Goal: Task Accomplishment & Management: Use online tool/utility

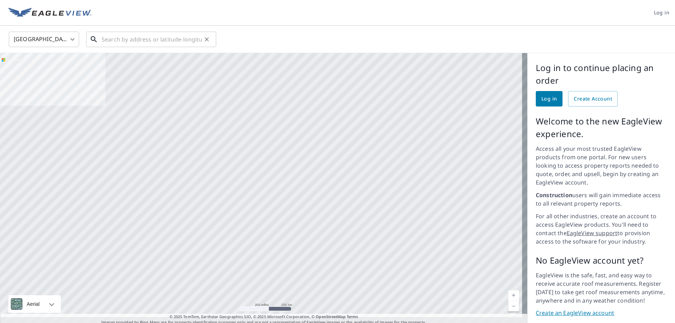
click at [145, 37] on input "text" at bounding box center [152, 40] width 100 height 20
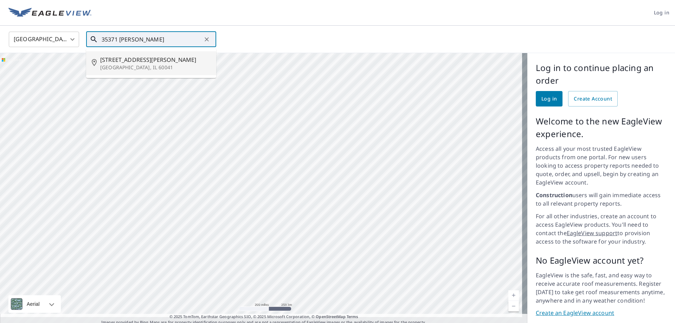
click at [127, 68] on p "[GEOGRAPHIC_DATA], IL 60041" at bounding box center [155, 67] width 110 height 7
type input "[STREET_ADDRESS][PERSON_NAME]"
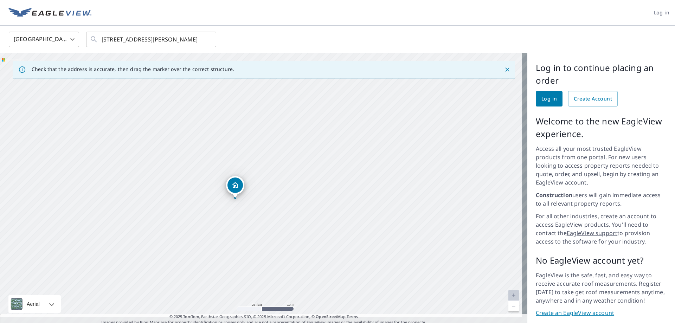
drag, startPoint x: 285, startPoint y: 152, endPoint x: 347, endPoint y: 194, distance: 75.0
click at [347, 196] on div "[STREET_ADDRESS][PERSON_NAME]" at bounding box center [264, 189] width 528 height 273
click at [504, 70] on icon "Close" at bounding box center [507, 69] width 7 height 7
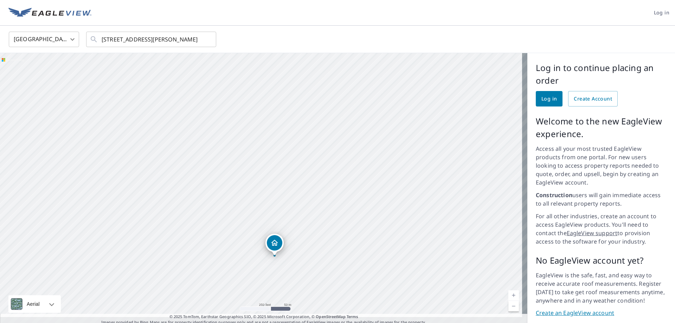
drag, startPoint x: 483, startPoint y: 242, endPoint x: 396, endPoint y: 254, distance: 88.1
click at [396, 254] on div "[STREET_ADDRESS][PERSON_NAME]" at bounding box center [264, 189] width 528 height 273
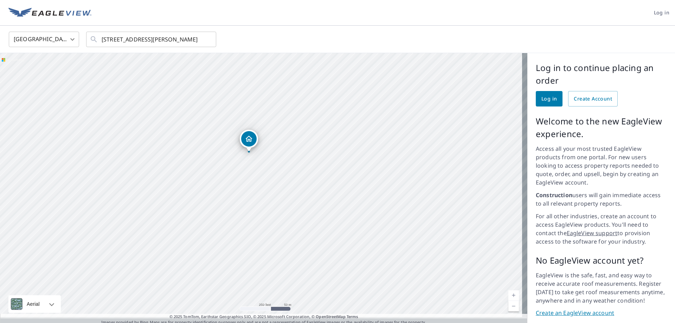
drag, startPoint x: 399, startPoint y: 273, endPoint x: 373, endPoint y: 169, distance: 107.2
click at [373, 169] on div "[STREET_ADDRESS][PERSON_NAME]" at bounding box center [264, 189] width 528 height 273
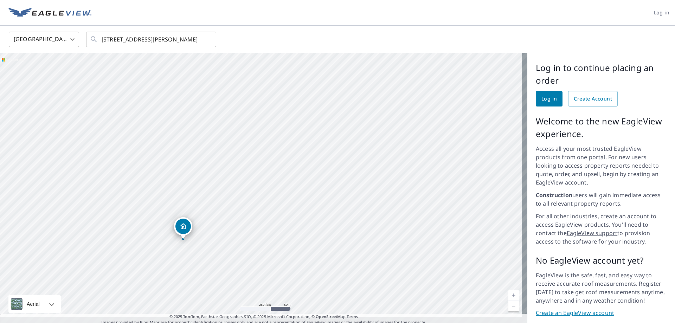
drag, startPoint x: 450, startPoint y: 185, endPoint x: 384, endPoint y: 272, distance: 109.5
click at [384, 272] on div "[STREET_ADDRESS][PERSON_NAME]" at bounding box center [264, 189] width 528 height 273
drag, startPoint x: 345, startPoint y: 192, endPoint x: 312, endPoint y: 222, distance: 44.5
click at [312, 222] on div "[STREET_ADDRESS][PERSON_NAME]" at bounding box center [264, 189] width 528 height 273
drag, startPoint x: 468, startPoint y: 234, endPoint x: 477, endPoint y: 225, distance: 12.7
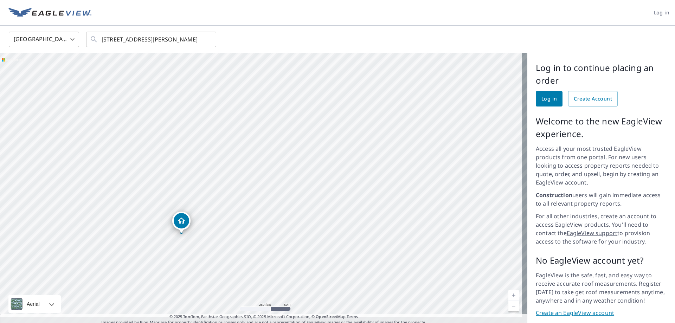
click at [475, 226] on div "[STREET_ADDRESS][PERSON_NAME]" at bounding box center [264, 189] width 528 height 273
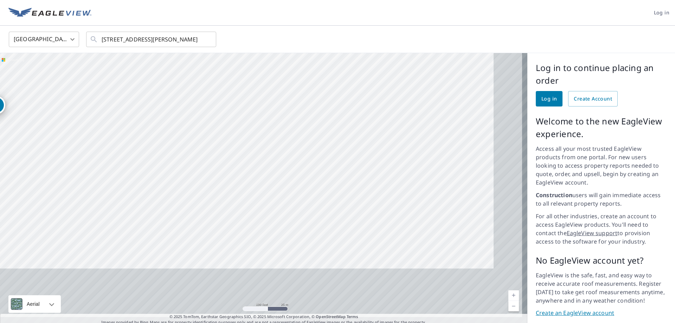
drag, startPoint x: 377, startPoint y: 165, endPoint x: 330, endPoint y: 97, distance: 82.9
click at [330, 97] on div "[STREET_ADDRESS][PERSON_NAME]" at bounding box center [264, 189] width 528 height 273
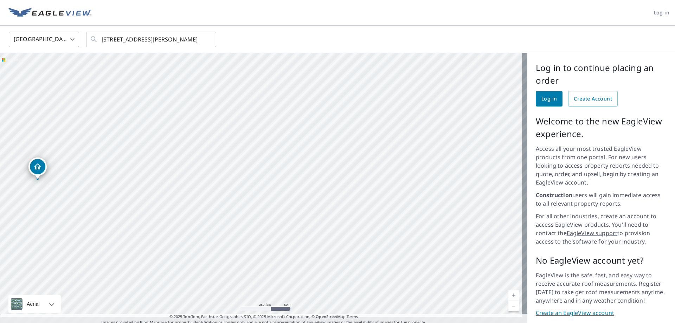
drag, startPoint x: 494, startPoint y: 196, endPoint x: 345, endPoint y: 250, distance: 158.6
click at [345, 250] on div "[STREET_ADDRESS][PERSON_NAME]" at bounding box center [264, 189] width 528 height 273
drag, startPoint x: 467, startPoint y: 128, endPoint x: 466, endPoint y: 87, distance: 41.9
click at [466, 87] on div "[STREET_ADDRESS][PERSON_NAME]" at bounding box center [264, 189] width 528 height 273
drag, startPoint x: 444, startPoint y: 248, endPoint x: 363, endPoint y: 168, distance: 113.9
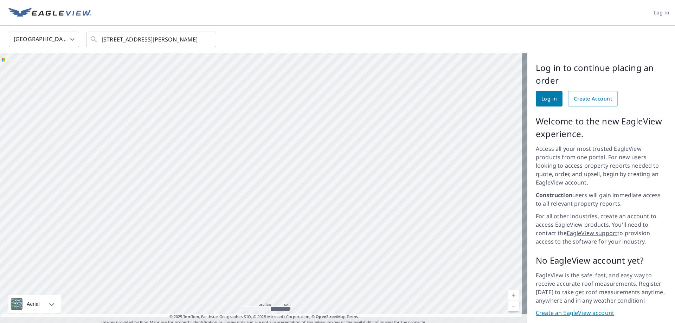
click at [368, 161] on div "[STREET_ADDRESS][PERSON_NAME]" at bounding box center [264, 189] width 528 height 273
drag, startPoint x: 401, startPoint y: 223, endPoint x: 397, endPoint y: 231, distance: 9.0
click at [397, 231] on div "[STREET_ADDRESS][PERSON_NAME]" at bounding box center [264, 189] width 528 height 273
drag, startPoint x: 462, startPoint y: 217, endPoint x: 463, endPoint y: 127, distance: 90.7
click at [463, 127] on div "[STREET_ADDRESS][PERSON_NAME]" at bounding box center [264, 189] width 528 height 273
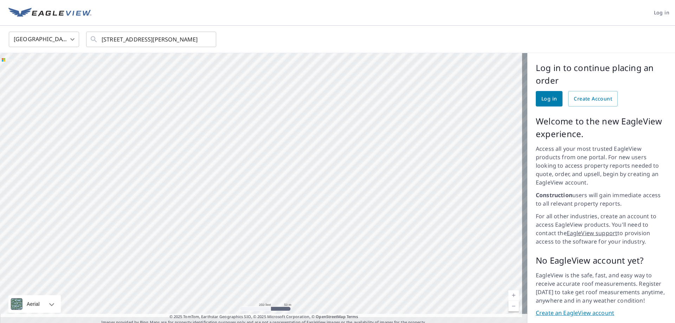
drag, startPoint x: 456, startPoint y: 162, endPoint x: 335, endPoint y: 159, distance: 121.4
click at [335, 159] on div "[STREET_ADDRESS][PERSON_NAME]" at bounding box center [264, 189] width 528 height 273
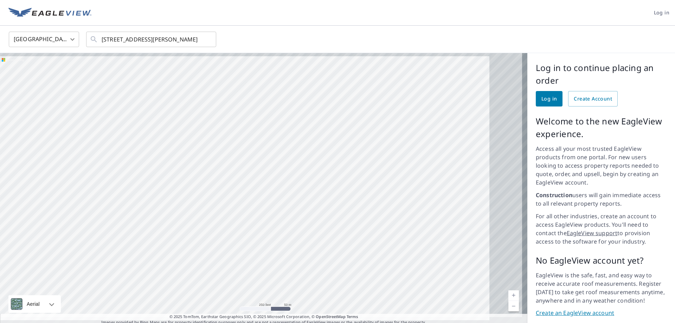
drag, startPoint x: 477, startPoint y: 164, endPoint x: 134, endPoint y: 210, distance: 345.3
click at [134, 210] on div "[STREET_ADDRESS][PERSON_NAME]" at bounding box center [264, 189] width 528 height 273
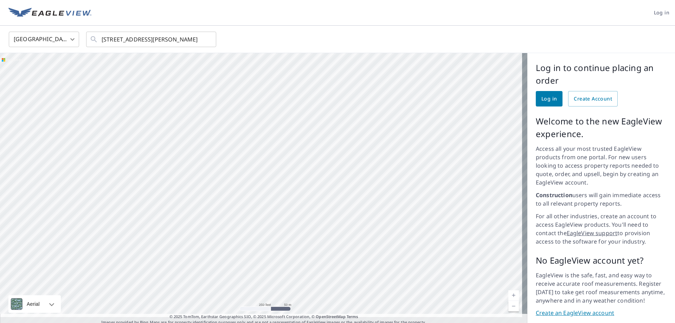
drag, startPoint x: 348, startPoint y: 171, endPoint x: 382, endPoint y: 235, distance: 72.2
click at [382, 235] on div "[STREET_ADDRESS][PERSON_NAME]" at bounding box center [264, 189] width 528 height 273
click at [393, 204] on div "[STREET_ADDRESS][PERSON_NAME]" at bounding box center [264, 189] width 528 height 273
drag, startPoint x: 454, startPoint y: 238, endPoint x: 60, endPoint y: 186, distance: 397.0
click at [77, 187] on div "[STREET_ADDRESS][PERSON_NAME]" at bounding box center [264, 189] width 528 height 273
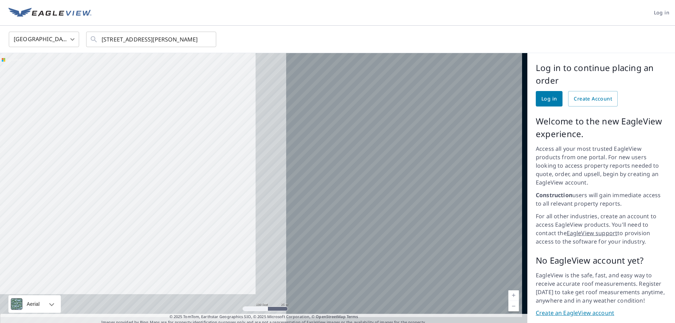
drag, startPoint x: 212, startPoint y: 167, endPoint x: 40, endPoint y: 166, distance: 172.3
click at [39, 156] on div "[STREET_ADDRESS][PERSON_NAME]" at bounding box center [264, 189] width 528 height 273
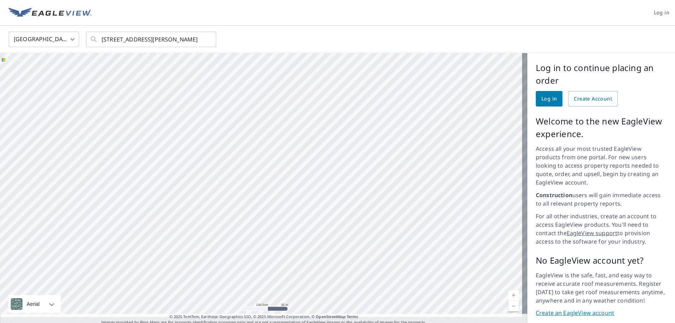
drag, startPoint x: 424, startPoint y: 188, endPoint x: 117, endPoint y: 167, distance: 307.7
click at [116, 167] on div "[STREET_ADDRESS][PERSON_NAME]" at bounding box center [264, 189] width 528 height 273
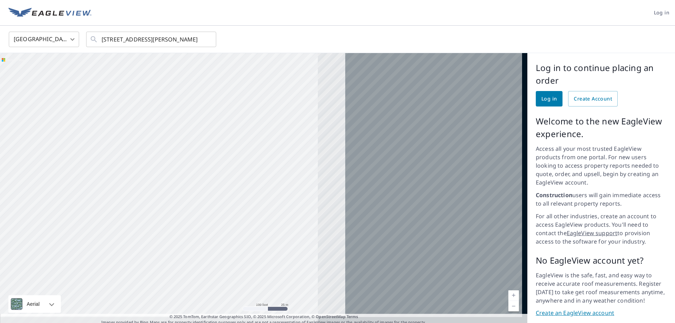
drag, startPoint x: 130, startPoint y: 183, endPoint x: 48, endPoint y: 188, distance: 82.4
click at [51, 187] on div "[STREET_ADDRESS][PERSON_NAME]" at bounding box center [264, 189] width 528 height 273
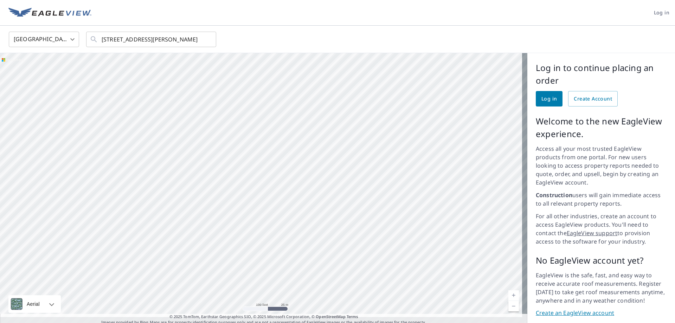
drag, startPoint x: 420, startPoint y: 237, endPoint x: 319, endPoint y: 220, distance: 101.6
click at [319, 220] on div "[STREET_ADDRESS][PERSON_NAME]" at bounding box center [264, 189] width 528 height 273
drag, startPoint x: 343, startPoint y: 249, endPoint x: 350, endPoint y: 205, distance: 44.2
click at [350, 205] on div "[STREET_ADDRESS][PERSON_NAME]" at bounding box center [264, 189] width 528 height 273
drag, startPoint x: 451, startPoint y: 195, endPoint x: 447, endPoint y: 181, distance: 14.3
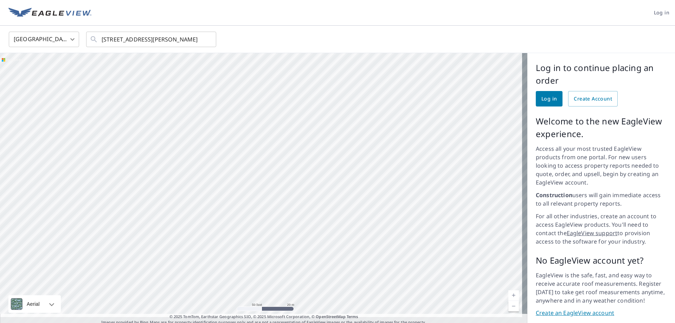
click at [447, 181] on div "[STREET_ADDRESS][PERSON_NAME]" at bounding box center [264, 189] width 528 height 273
drag, startPoint x: 421, startPoint y: 199, endPoint x: 402, endPoint y: 120, distance: 81.5
click at [402, 120] on div "[STREET_ADDRESS][PERSON_NAME]" at bounding box center [264, 189] width 528 height 273
drag, startPoint x: 382, startPoint y: 274, endPoint x: 397, endPoint y: 144, distance: 130.7
click at [397, 144] on div "[STREET_ADDRESS][PERSON_NAME]" at bounding box center [264, 189] width 528 height 273
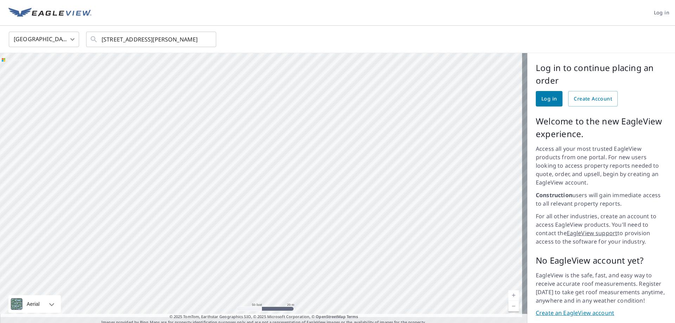
drag, startPoint x: 382, startPoint y: 162, endPoint x: 373, endPoint y: 203, distance: 41.3
click at [373, 203] on div "[STREET_ADDRESS][PERSON_NAME]" at bounding box center [264, 189] width 528 height 273
drag, startPoint x: 451, startPoint y: 141, endPoint x: 449, endPoint y: 240, distance: 98.8
click at [449, 240] on div "[STREET_ADDRESS][PERSON_NAME]" at bounding box center [264, 189] width 528 height 273
drag, startPoint x: 429, startPoint y: 139, endPoint x: 416, endPoint y: 213, distance: 75.3
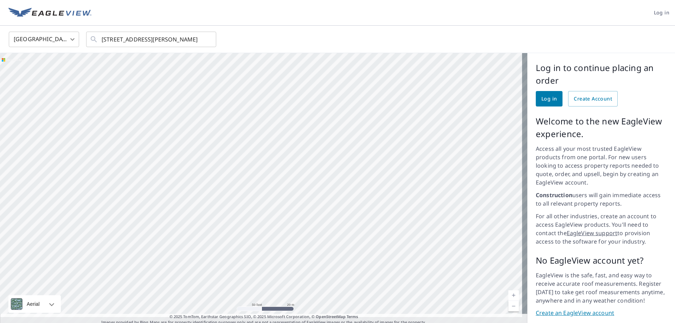
click at [416, 213] on div "[STREET_ADDRESS][PERSON_NAME]" at bounding box center [264, 189] width 528 height 273
drag, startPoint x: 405, startPoint y: 165, endPoint x: 428, endPoint y: 207, distance: 48.3
click at [427, 207] on div "[STREET_ADDRESS][PERSON_NAME]" at bounding box center [264, 189] width 528 height 273
drag, startPoint x: 391, startPoint y: 223, endPoint x: 416, endPoint y: 135, distance: 91.7
click at [416, 135] on div "[STREET_ADDRESS][PERSON_NAME]" at bounding box center [264, 189] width 528 height 273
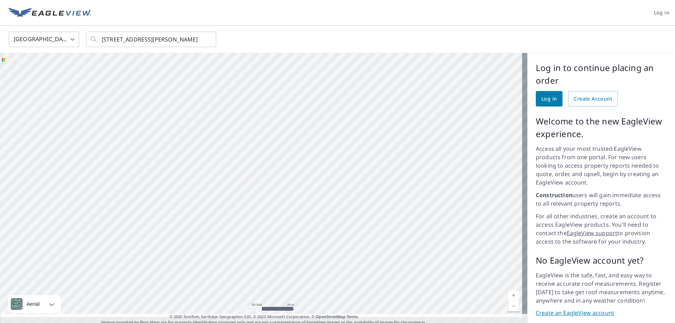
drag, startPoint x: 269, startPoint y: 243, endPoint x: 303, endPoint y: 213, distance: 44.4
click at [303, 213] on div "[STREET_ADDRESS][PERSON_NAME]" at bounding box center [264, 189] width 528 height 273
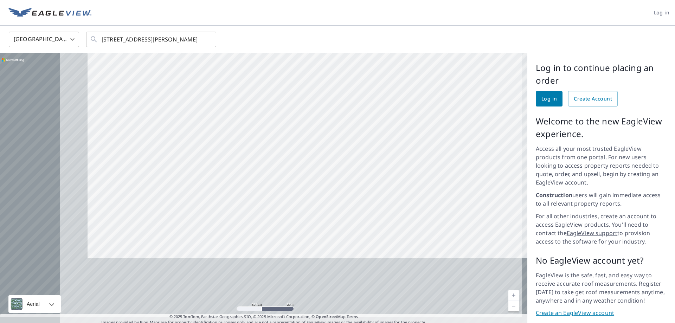
drag, startPoint x: 238, startPoint y: 247, endPoint x: 405, endPoint y: 147, distance: 194.6
click at [405, 147] on div "[STREET_ADDRESS][PERSON_NAME]" at bounding box center [264, 189] width 528 height 273
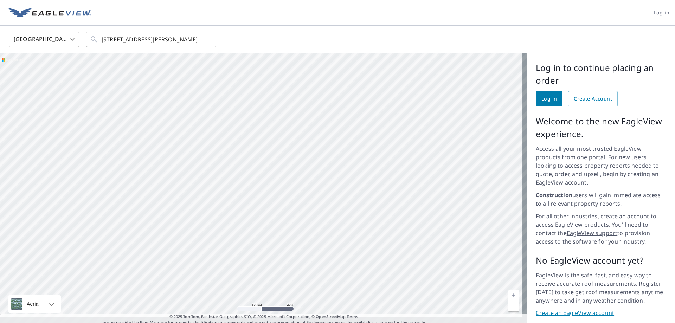
drag, startPoint x: 395, startPoint y: 184, endPoint x: 203, endPoint y: 284, distance: 216.0
click at [203, 284] on div "[STREET_ADDRESS][PERSON_NAME]" at bounding box center [264, 189] width 528 height 273
drag, startPoint x: 353, startPoint y: 159, endPoint x: 308, endPoint y: 270, distance: 119.4
click at [308, 270] on div "[STREET_ADDRESS][PERSON_NAME]" at bounding box center [264, 189] width 528 height 273
drag, startPoint x: 470, startPoint y: 127, endPoint x: 348, endPoint y: 130, distance: 121.7
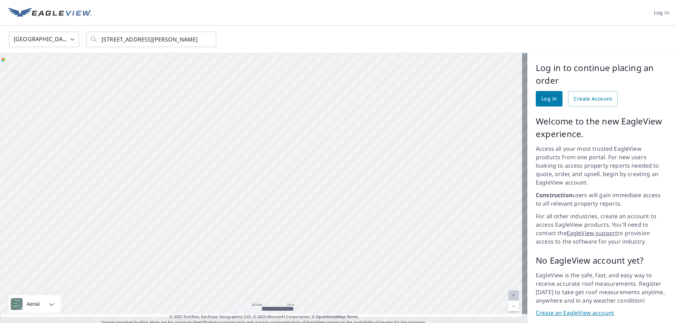
click at [348, 130] on div "[STREET_ADDRESS][PERSON_NAME]" at bounding box center [264, 189] width 528 height 273
drag, startPoint x: 325, startPoint y: 136, endPoint x: 375, endPoint y: 133, distance: 50.4
click at [375, 133] on div "[STREET_ADDRESS][PERSON_NAME]" at bounding box center [264, 189] width 528 height 273
drag, startPoint x: 354, startPoint y: 173, endPoint x: 370, endPoint y: 129, distance: 46.2
click at [370, 129] on div "[STREET_ADDRESS][PERSON_NAME]" at bounding box center [264, 189] width 528 height 273
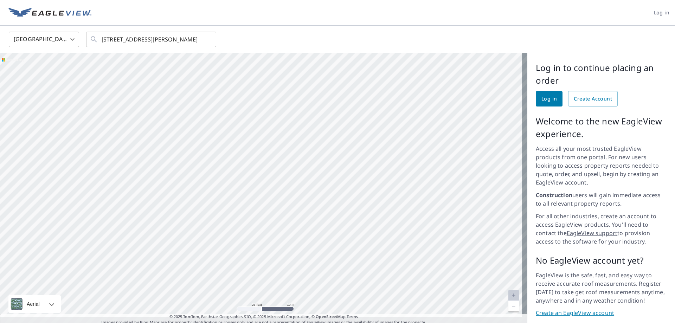
drag, startPoint x: 370, startPoint y: 129, endPoint x: 350, endPoint y: 261, distance: 132.7
click at [347, 275] on div "[STREET_ADDRESS][PERSON_NAME]" at bounding box center [264, 189] width 528 height 273
drag, startPoint x: 402, startPoint y: 178, endPoint x: 389, endPoint y: 264, distance: 87.1
click at [389, 264] on div "[STREET_ADDRESS][PERSON_NAME]" at bounding box center [264, 189] width 528 height 273
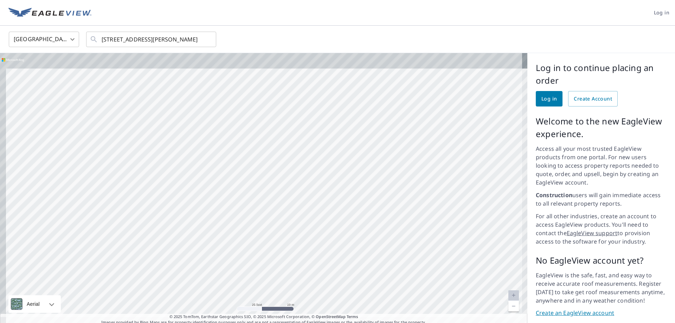
drag, startPoint x: 376, startPoint y: 161, endPoint x: 403, endPoint y: 268, distance: 110.5
click at [402, 269] on div "[STREET_ADDRESS][PERSON_NAME]" at bounding box center [264, 189] width 528 height 273
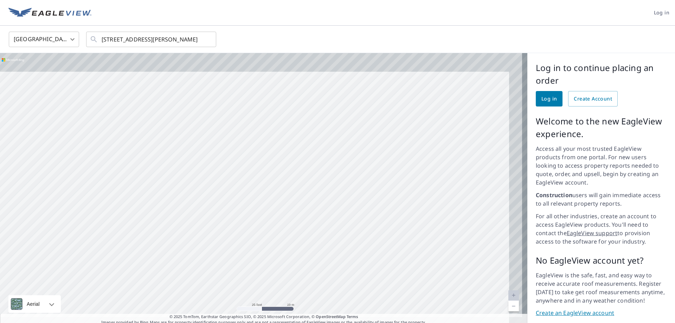
drag, startPoint x: 416, startPoint y: 183, endPoint x: 366, endPoint y: 273, distance: 102.8
click at [366, 278] on div "[STREET_ADDRESS][PERSON_NAME]" at bounding box center [264, 189] width 528 height 273
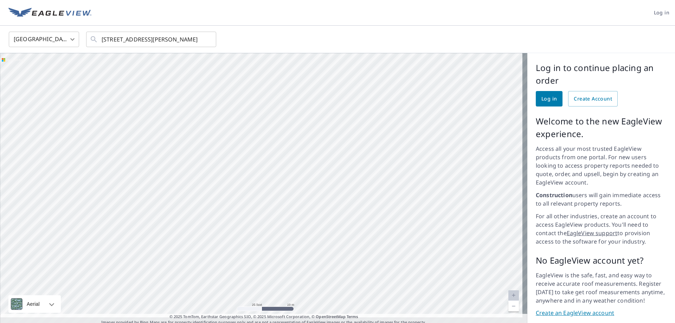
drag, startPoint x: 287, startPoint y: 154, endPoint x: 339, endPoint y: 228, distance: 90.6
click at [339, 228] on div "[STREET_ADDRESS][PERSON_NAME]" at bounding box center [264, 189] width 528 height 273
drag, startPoint x: 393, startPoint y: 163, endPoint x: 405, endPoint y: 284, distance: 121.9
click at [405, 284] on div "[STREET_ADDRESS][PERSON_NAME]" at bounding box center [264, 189] width 528 height 273
drag, startPoint x: 435, startPoint y: 170, endPoint x: 354, endPoint y: 152, distance: 82.7
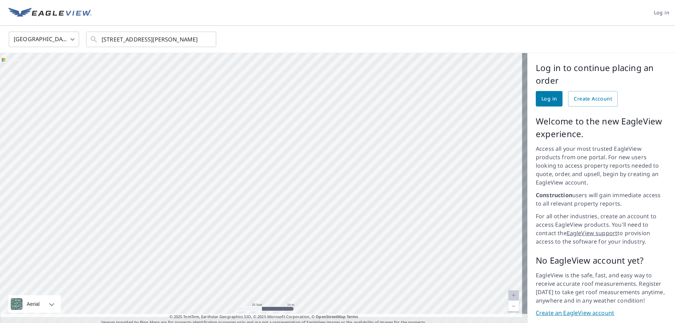
click at [354, 152] on div "[STREET_ADDRESS][PERSON_NAME]" at bounding box center [264, 189] width 528 height 273
drag, startPoint x: 403, startPoint y: 154, endPoint x: 237, endPoint y: 148, distance: 166.1
click at [237, 148] on div "[STREET_ADDRESS][PERSON_NAME]" at bounding box center [264, 189] width 528 height 273
drag, startPoint x: 301, startPoint y: 154, endPoint x: 410, endPoint y: 157, distance: 109.0
click at [410, 157] on div "[STREET_ADDRESS][PERSON_NAME]" at bounding box center [264, 189] width 528 height 273
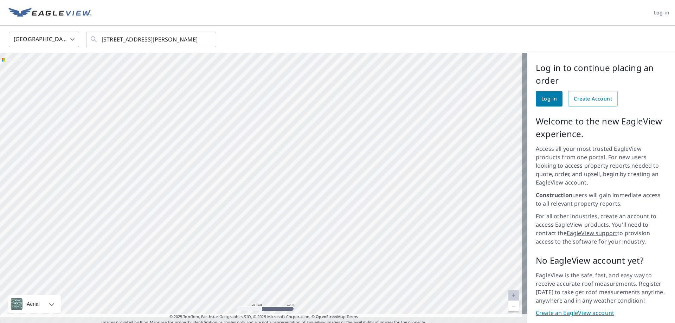
drag, startPoint x: 249, startPoint y: 151, endPoint x: 399, endPoint y: 173, distance: 152.1
click at [399, 173] on div "[STREET_ADDRESS][PERSON_NAME]" at bounding box center [264, 189] width 528 height 273
drag, startPoint x: 376, startPoint y: 124, endPoint x: 359, endPoint y: 215, distance: 92.4
click at [359, 215] on div "[STREET_ADDRESS][PERSON_NAME]" at bounding box center [264, 189] width 528 height 273
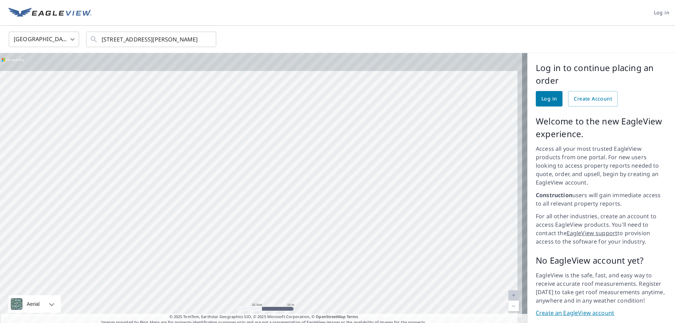
drag, startPoint x: 353, startPoint y: 143, endPoint x: 329, endPoint y: 246, distance: 105.1
click at [329, 246] on div "[STREET_ADDRESS][PERSON_NAME]" at bounding box center [264, 189] width 528 height 273
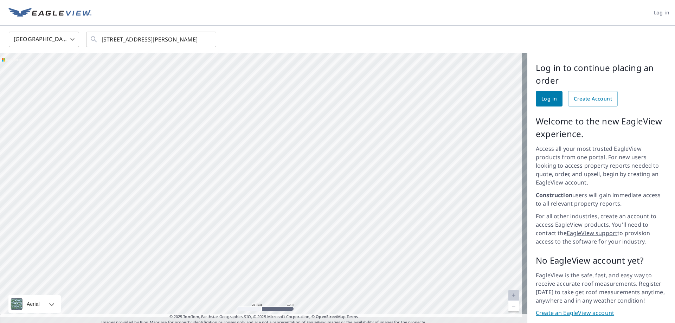
drag, startPoint x: 299, startPoint y: 181, endPoint x: 326, endPoint y: 267, distance: 89.9
click at [326, 267] on div "[STREET_ADDRESS][PERSON_NAME]" at bounding box center [264, 189] width 528 height 273
drag, startPoint x: 331, startPoint y: 76, endPoint x: 335, endPoint y: 218, distance: 142.8
click at [334, 218] on div "[STREET_ADDRESS][PERSON_NAME]" at bounding box center [264, 189] width 528 height 273
